Goal: Information Seeking & Learning: Learn about a topic

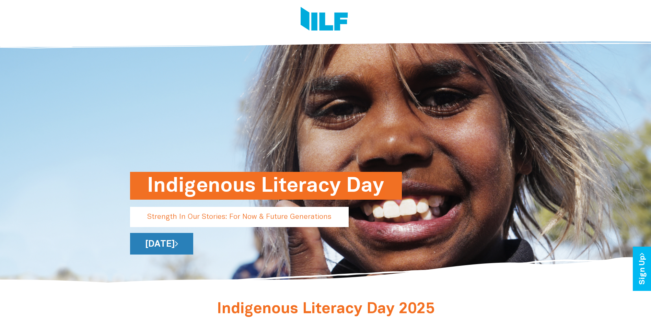
click at [193, 245] on link "[DATE]" at bounding box center [161, 244] width 63 height 22
click at [318, 185] on h1 "Indigenous Literacy Day" at bounding box center [266, 186] width 238 height 28
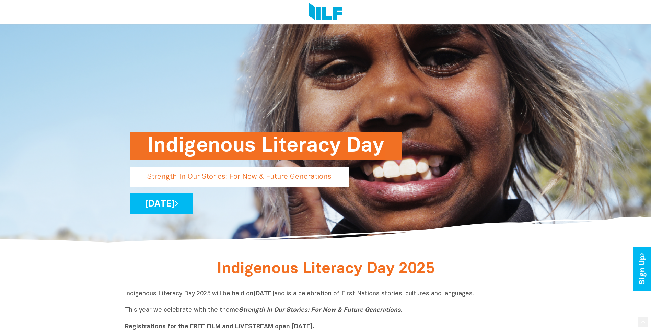
scroll to position [172, 0]
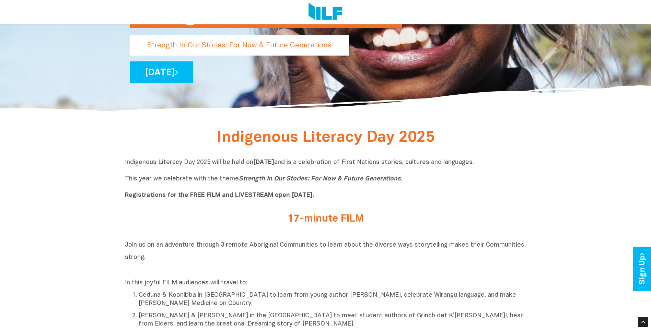
click at [264, 31] on div "Indigenous Literacy Day" at bounding box center [325, 37] width 391 height 27
click at [262, 40] on p "Strength In Our Stories: For Now & Future Generations" at bounding box center [239, 45] width 219 height 20
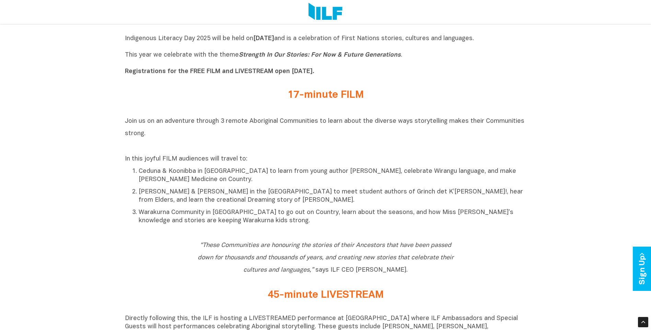
scroll to position [240, 0]
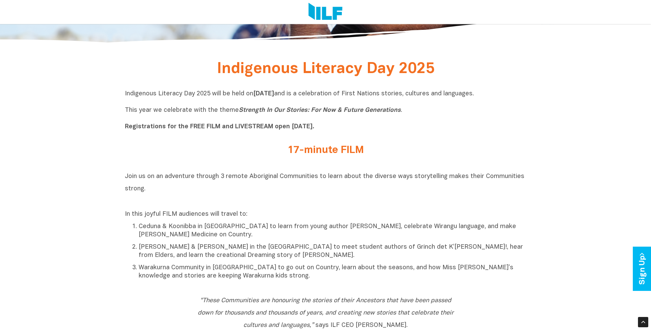
click at [178, 134] on div "Indigenous Literacy Day 2025 will be held on Wednesday 3 September and is a cel…" at bounding box center [326, 112] width 402 height 45
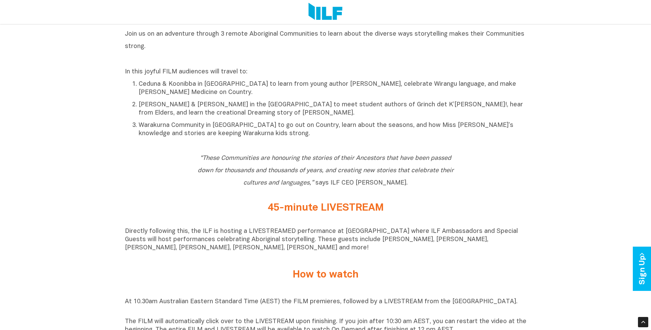
scroll to position [378, 0]
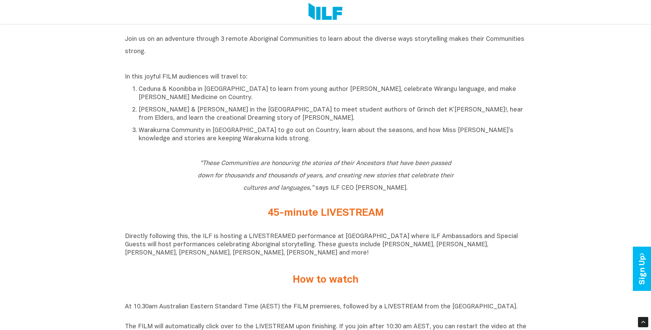
click at [196, 168] on div "“These Communities are honouring the stories of their Ancestors that have been …" at bounding box center [326, 177] width 268 height 41
